Goal: Information Seeking & Learning: Learn about a topic

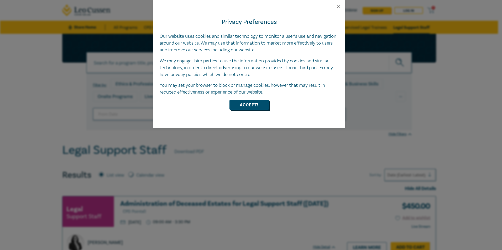
click at [266, 105] on button "Accept!" at bounding box center [248, 105] width 39 height 10
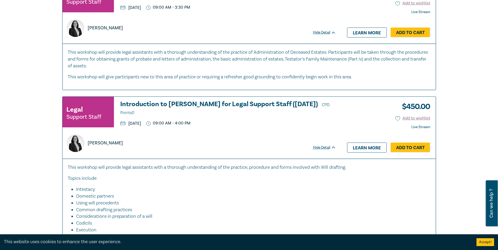
scroll to position [262, 0]
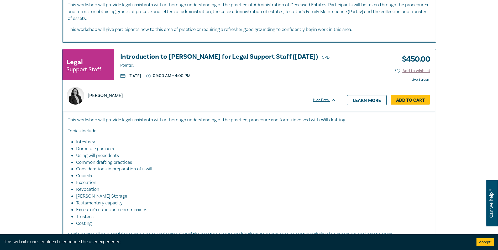
drag, startPoint x: 251, startPoint y: 104, endPoint x: 185, endPoint y: 132, distance: 71.8
click at [185, 131] on p "Topics include:" at bounding box center [249, 131] width 363 height 7
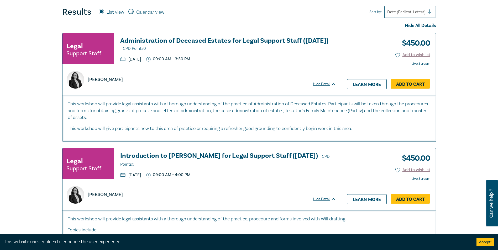
scroll to position [157, 0]
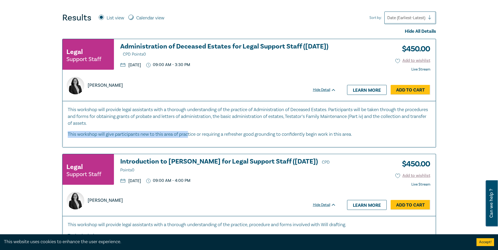
drag, startPoint x: 189, startPoint y: 139, endPoint x: 190, endPoint y: 124, distance: 14.7
click at [190, 124] on div "This workshop will provide legal assistants with a thorough understanding of th…" at bounding box center [248, 124] width 373 height 46
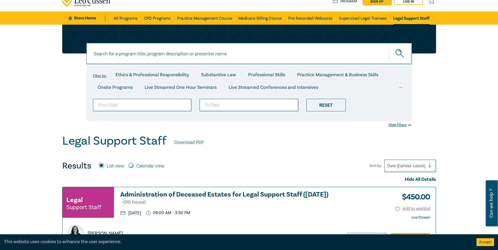
scroll to position [0, 0]
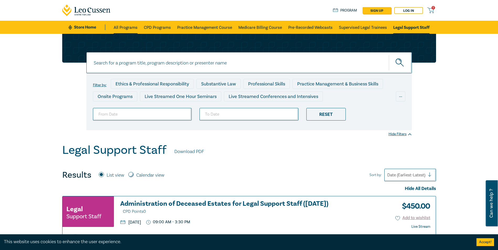
click at [130, 28] on link "All Programs" at bounding box center [126, 27] width 24 height 13
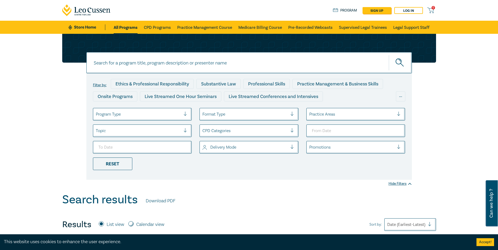
click at [160, 113] on div at bounding box center [138, 114] width 85 height 7
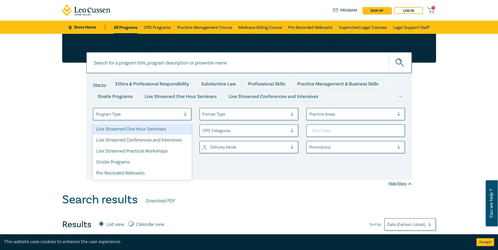
click at [245, 115] on div at bounding box center [244, 114] width 85 height 7
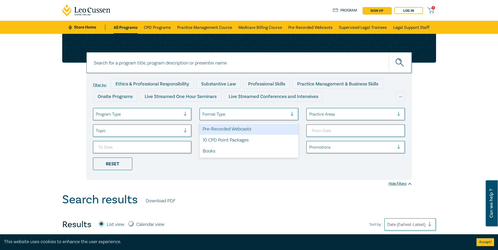
click at [320, 115] on div at bounding box center [351, 114] width 85 height 7
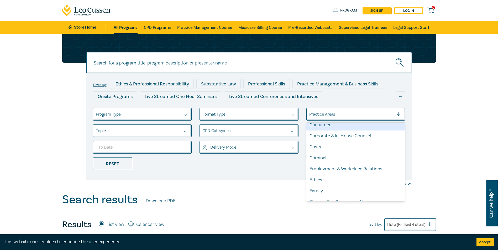
scroll to position [52, 0]
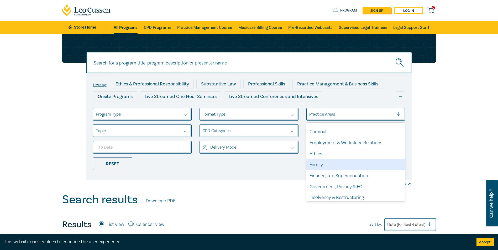
click at [347, 163] on div "Family" at bounding box center [355, 165] width 99 height 11
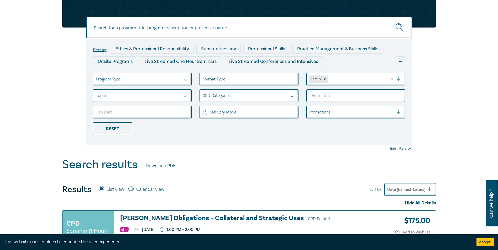
scroll to position [26, 0]
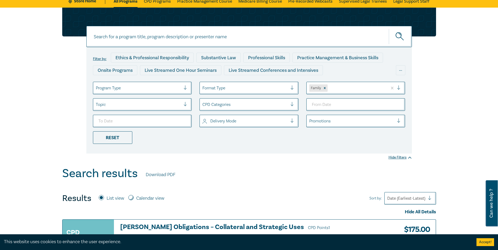
click at [448, 77] on div "Filter by: Ethics & Professional Responsibility Substantive Law Professional Sk…" at bounding box center [249, 87] width 498 height 159
click at [367, 89] on div at bounding box center [357, 88] width 56 height 7
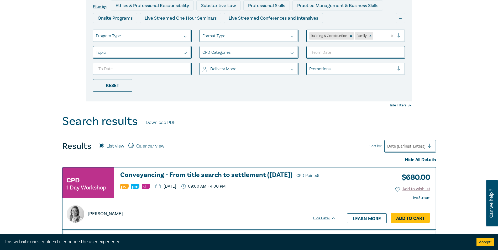
scroll to position [79, 0]
click at [350, 35] on icon "Remove Building & Construction" at bounding box center [351, 36] width 4 height 4
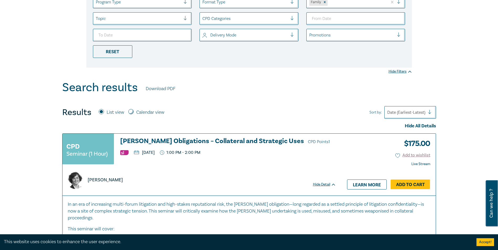
scroll to position [26, 0]
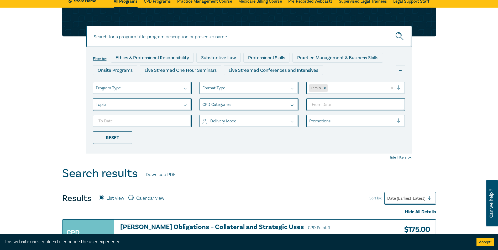
click at [269, 106] on div at bounding box center [244, 104] width 85 height 7
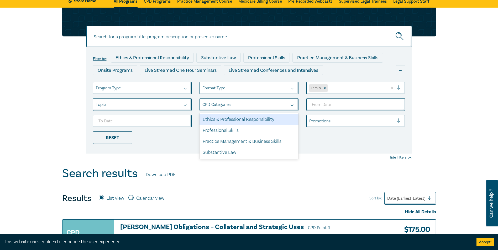
click at [269, 106] on div at bounding box center [244, 104] width 85 height 7
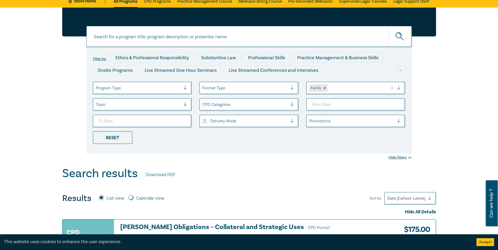
click at [263, 89] on div at bounding box center [244, 88] width 85 height 7
click at [262, 88] on div at bounding box center [244, 88] width 85 height 7
click at [173, 88] on div at bounding box center [138, 88] width 85 height 7
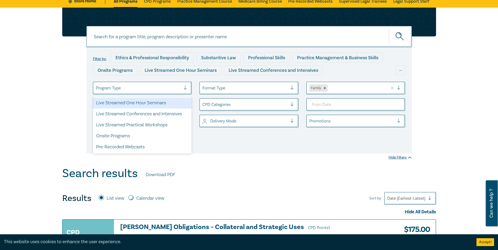
click at [173, 88] on div at bounding box center [138, 88] width 85 height 7
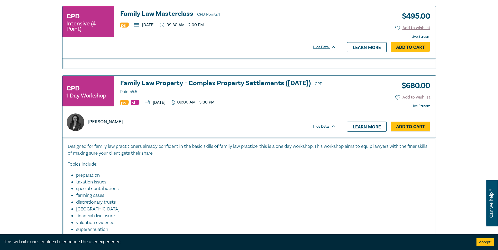
scroll to position [604, 0]
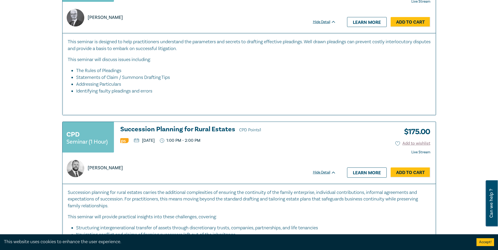
drag, startPoint x: 28, startPoint y: 128, endPoint x: 24, endPoint y: 151, distance: 23.0
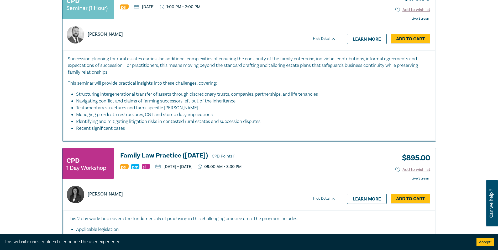
drag, startPoint x: 28, startPoint y: 146, endPoint x: 27, endPoint y: 168, distance: 22.0
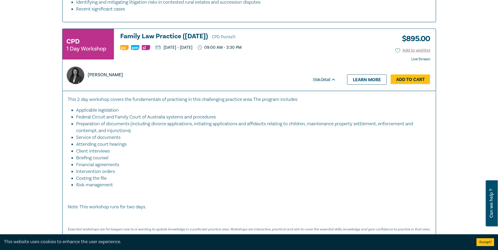
drag, startPoint x: 29, startPoint y: 166, endPoint x: 31, endPoint y: 189, distance: 23.2
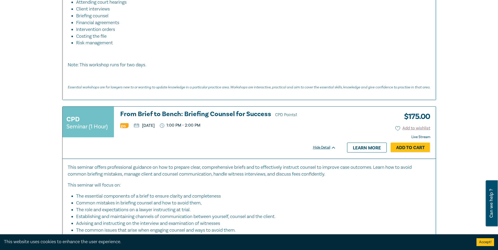
drag, startPoint x: 41, startPoint y: 123, endPoint x: 42, endPoint y: 175, distance: 51.7
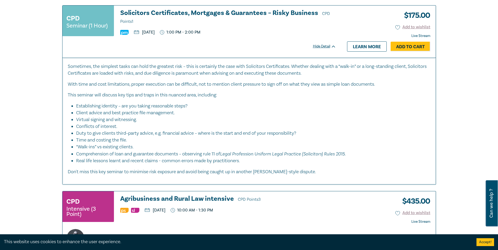
drag, startPoint x: 38, startPoint y: 76, endPoint x: 44, endPoint y: 130, distance: 54.4
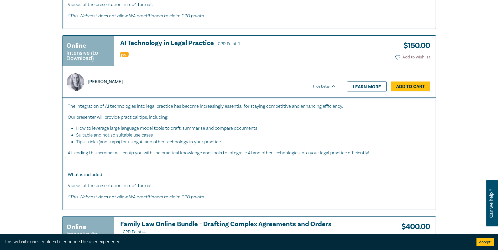
scroll to position [2170, 0]
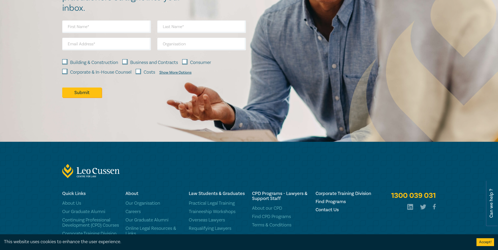
drag, startPoint x: 44, startPoint y: 75, endPoint x: 50, endPoint y: 87, distance: 13.5
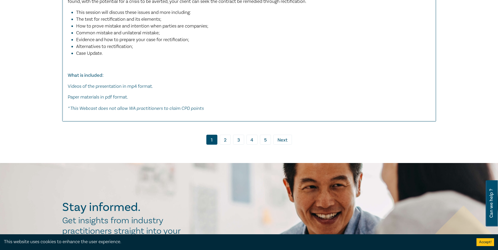
scroll to position [2530, 0]
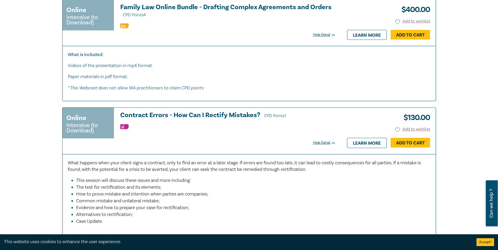
drag, startPoint x: 80, startPoint y: 159, endPoint x: 76, endPoint y: 119, distance: 39.4
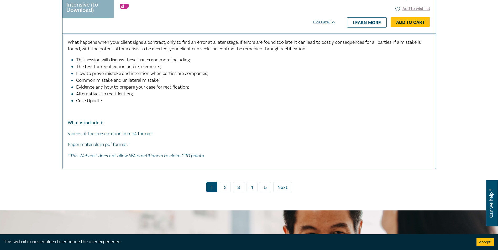
scroll to position [2506, 0]
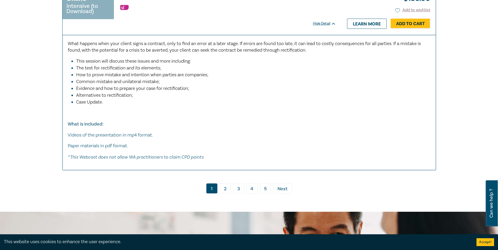
click at [229, 185] on link "2" at bounding box center [225, 189] width 11 height 10
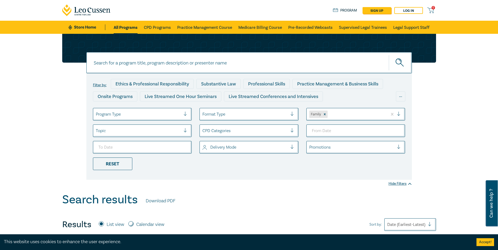
drag, startPoint x: 33, startPoint y: 146, endPoint x: 21, endPoint y: 88, distance: 58.7
